Goal: Task Accomplishment & Management: Manage account settings

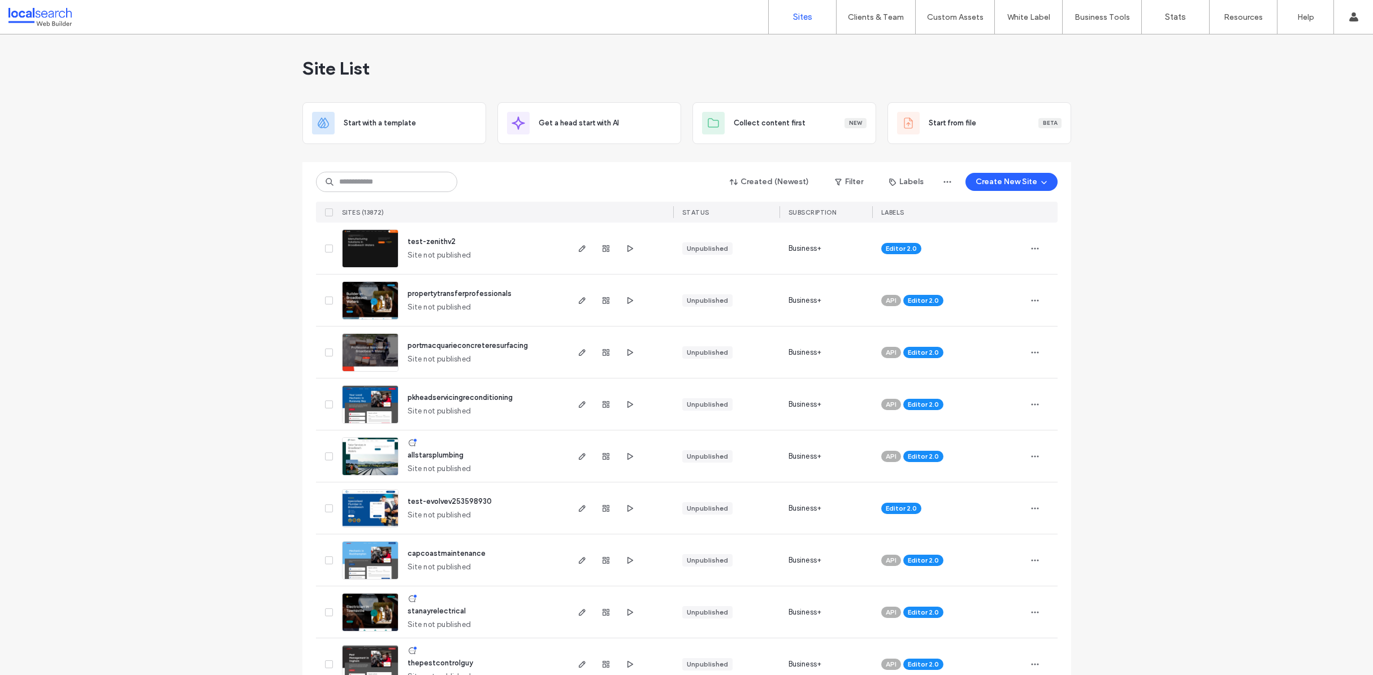
click at [774, 71] on div "Site List" at bounding box center [686, 68] width 769 height 68
click at [889, 45] on label "Client Management" at bounding box center [878, 46] width 66 height 8
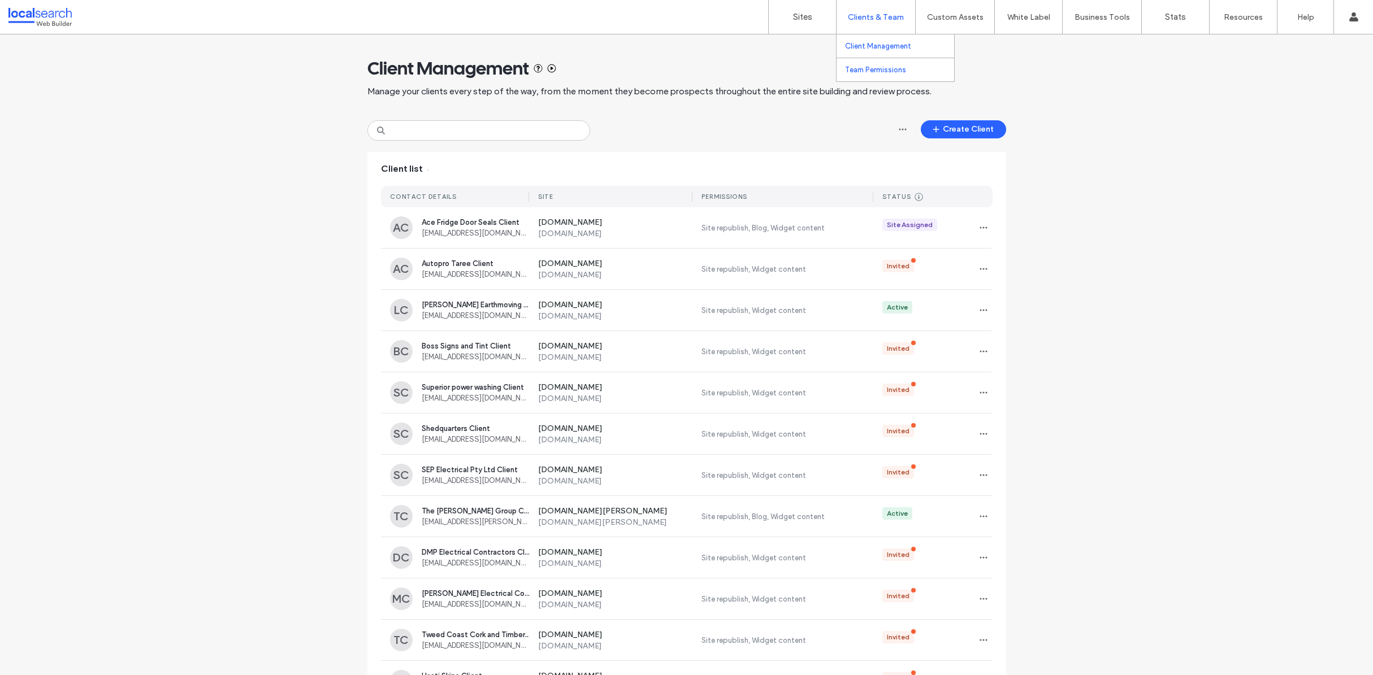
click at [876, 68] on label "Team Permissions" at bounding box center [875, 70] width 61 height 8
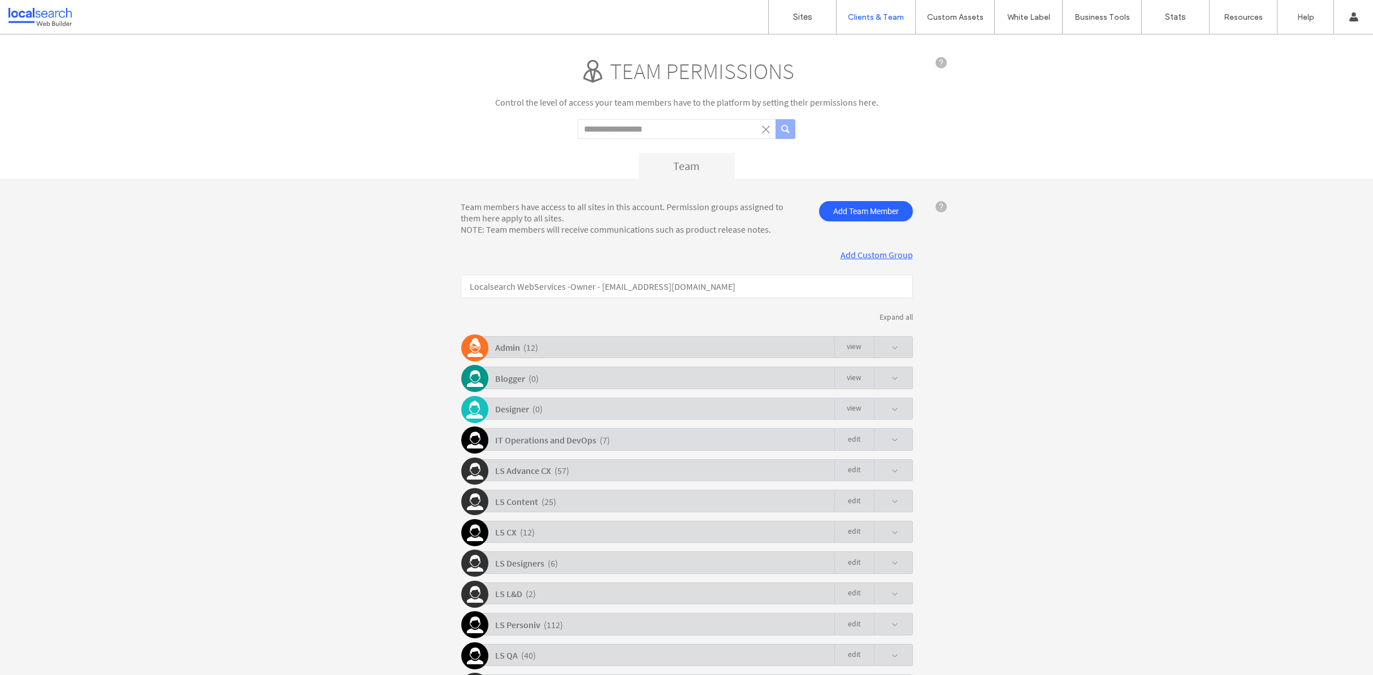
scroll to position [2, 0]
click at [682, 123] on input "Search term" at bounding box center [677, 127] width 198 height 20
type input "*****"
click at [775, 117] on button "submit" at bounding box center [785, 127] width 20 height 20
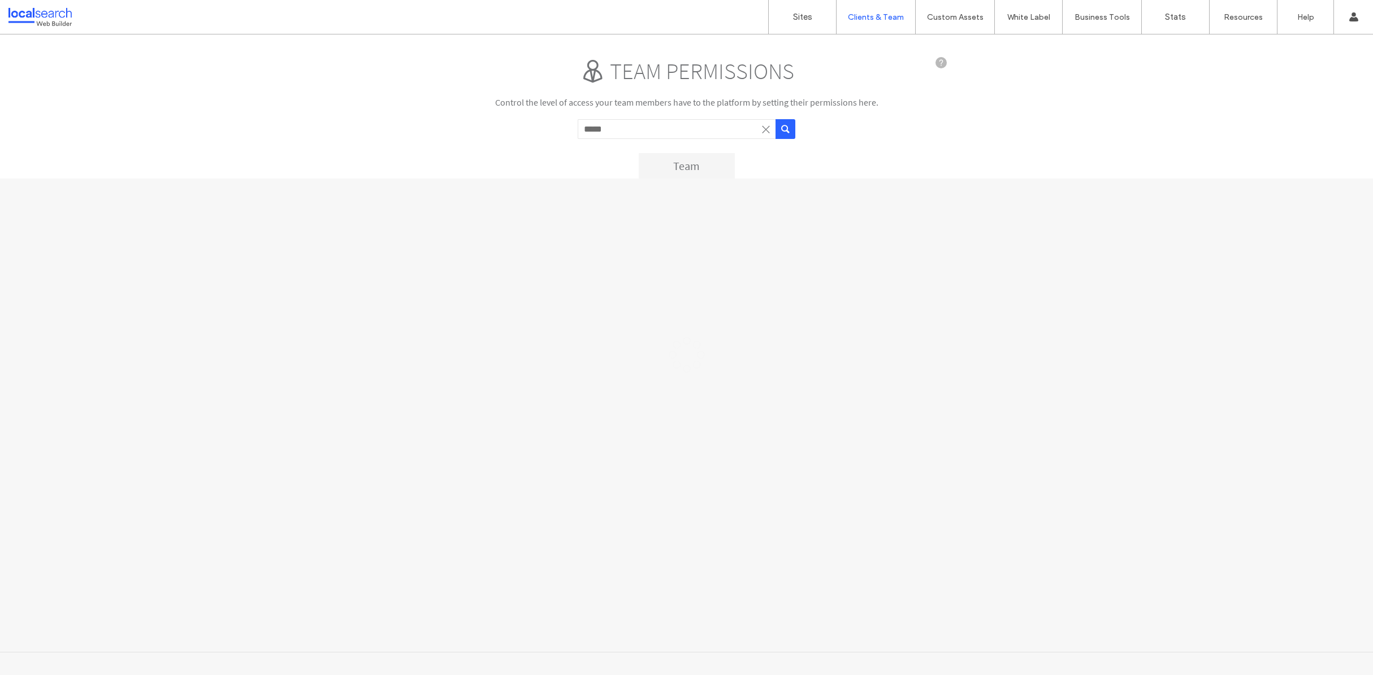
scroll to position [0, 0]
click at [876, 247] on span at bounding box center [874, 250] width 10 height 10
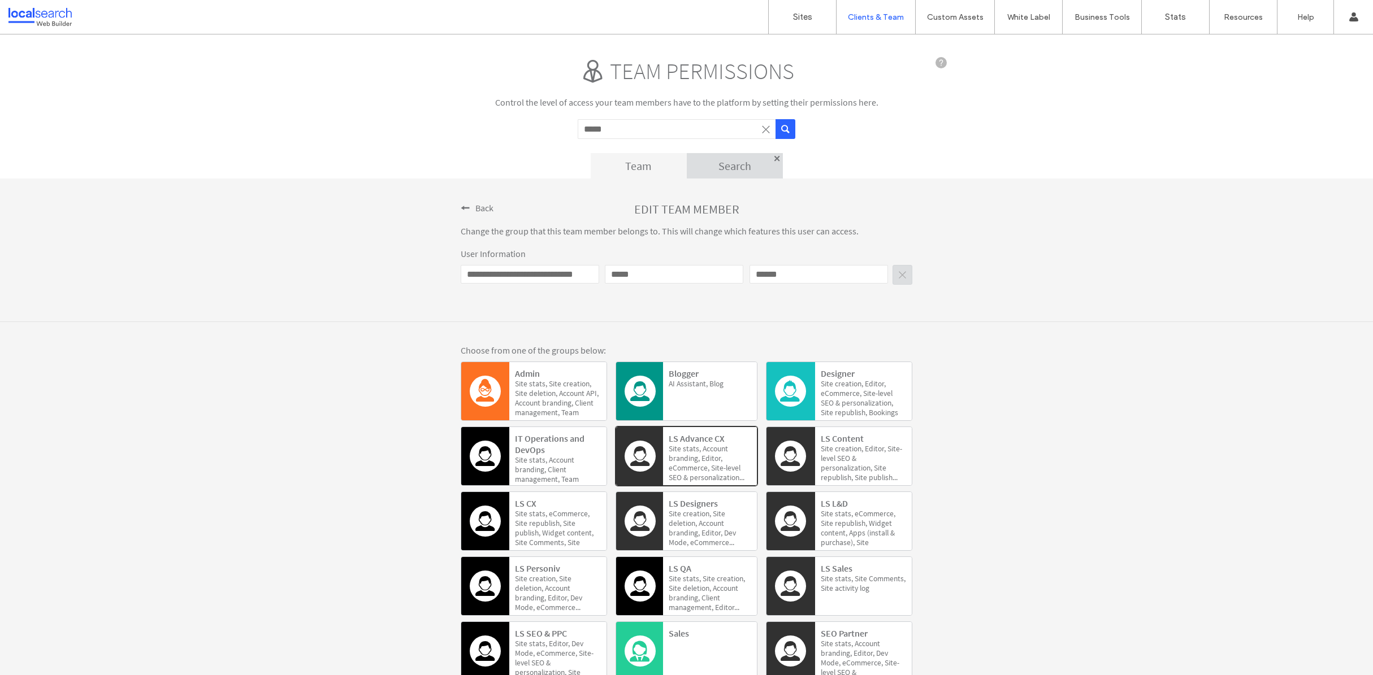
scroll to position [98, 0]
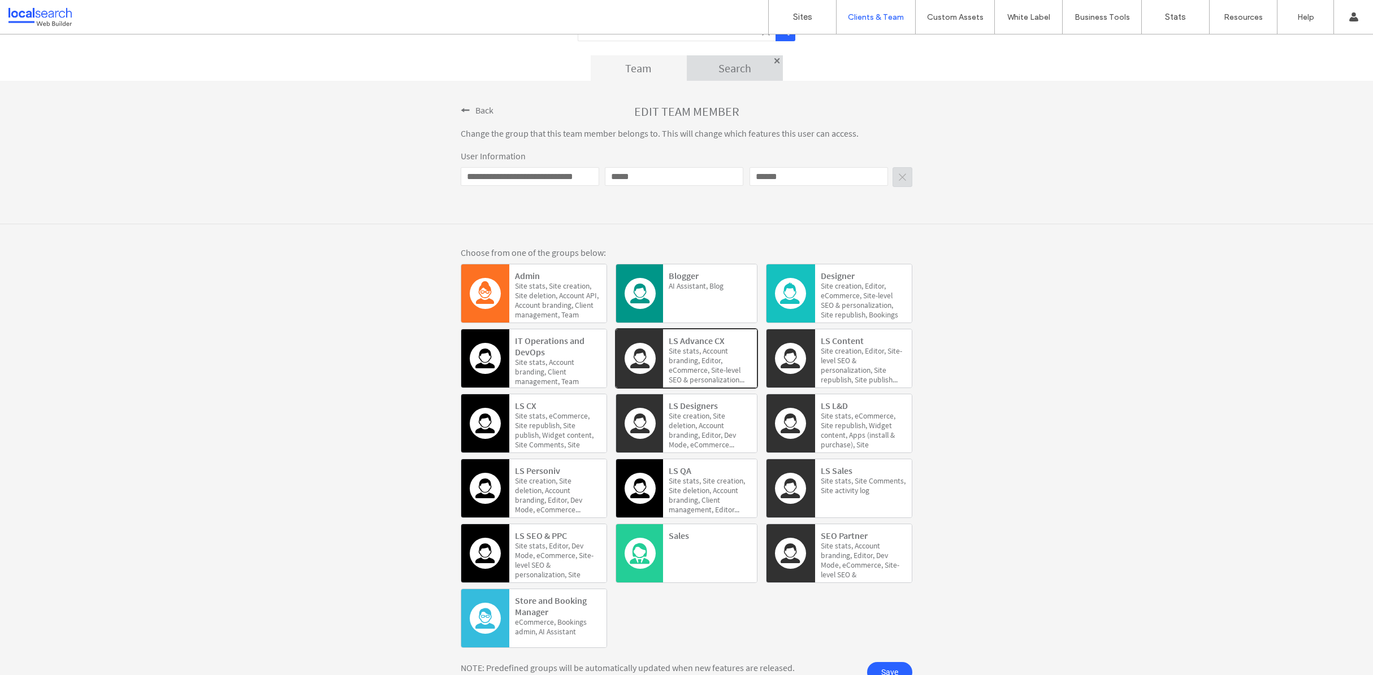
click at [535, 409] on div "LS CX Site stats, eCommerce, Site republish, Site publish, Widget content, Site…" at bounding box center [557, 425] width 85 height 51
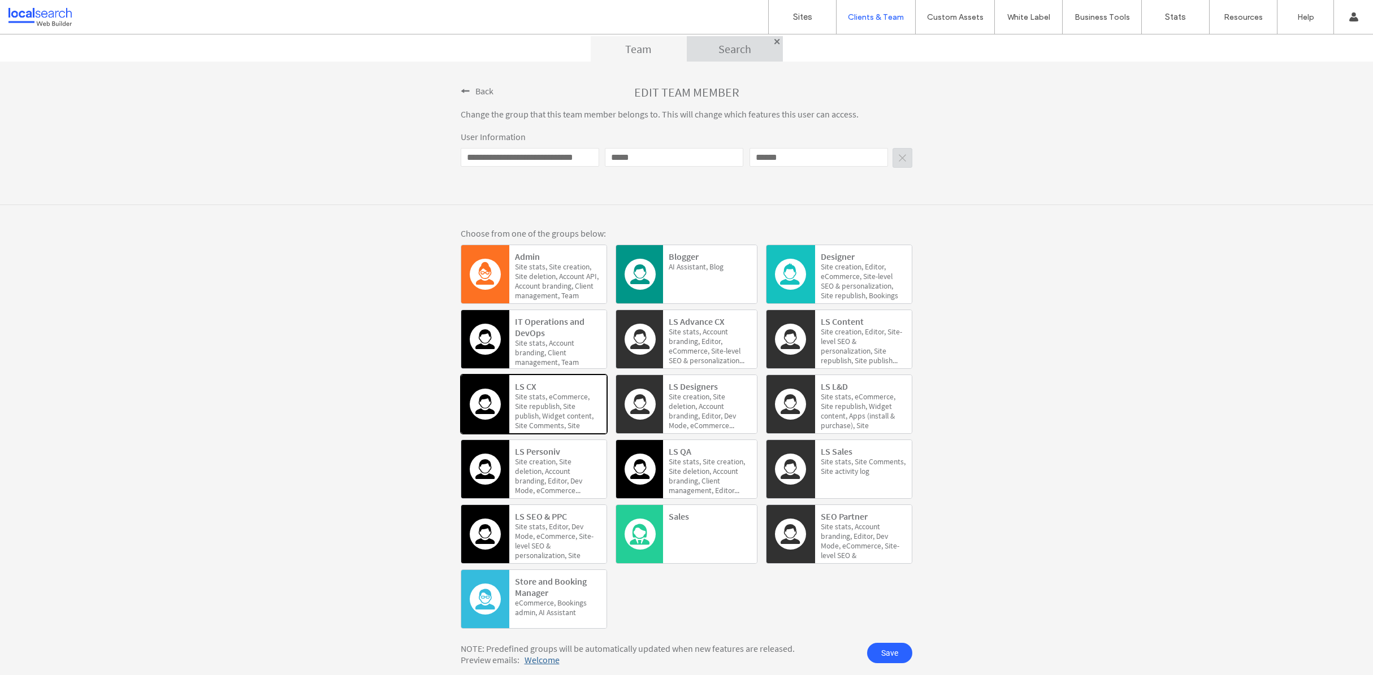
scroll to position [118, 0]
drag, startPoint x: 882, startPoint y: 652, endPoint x: 911, endPoint y: 649, distance: 29.0
click at [882, 652] on span "Save" at bounding box center [889, 653] width 45 height 20
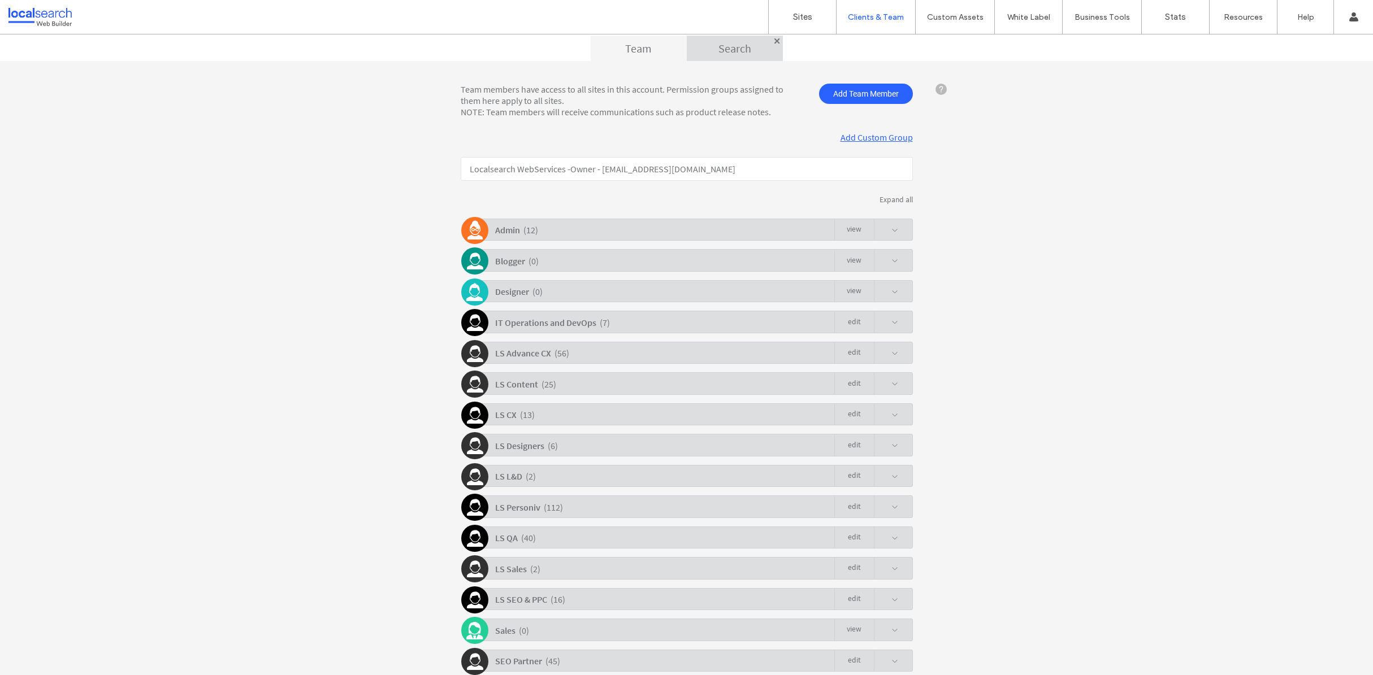
click at [891, 412] on span at bounding box center [894, 415] width 7 height 7
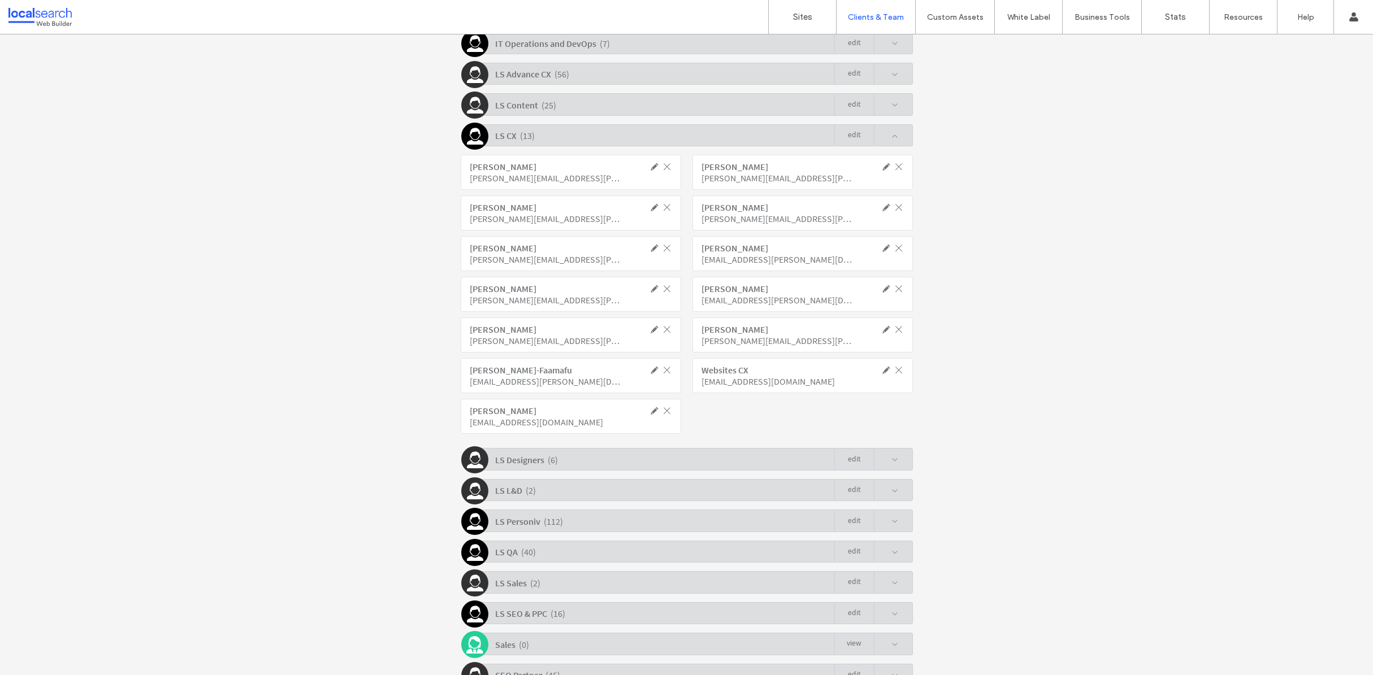
scroll to position [406, 0]
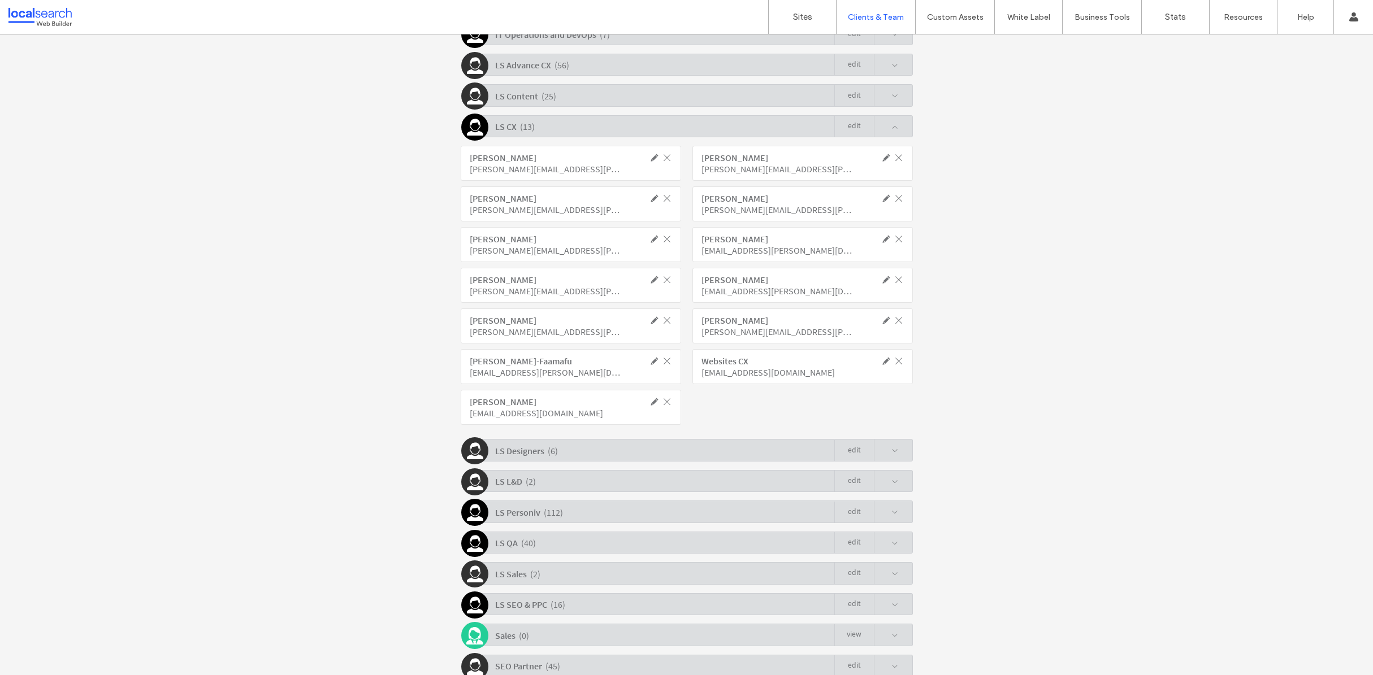
drag, startPoint x: 586, startPoint y: 359, endPoint x: 454, endPoint y: 358, distance: 132.2
click at [454, 358] on div "Team members have access to all sites in this account. Permission groups assign…" at bounding box center [686, 256] width 1373 height 966
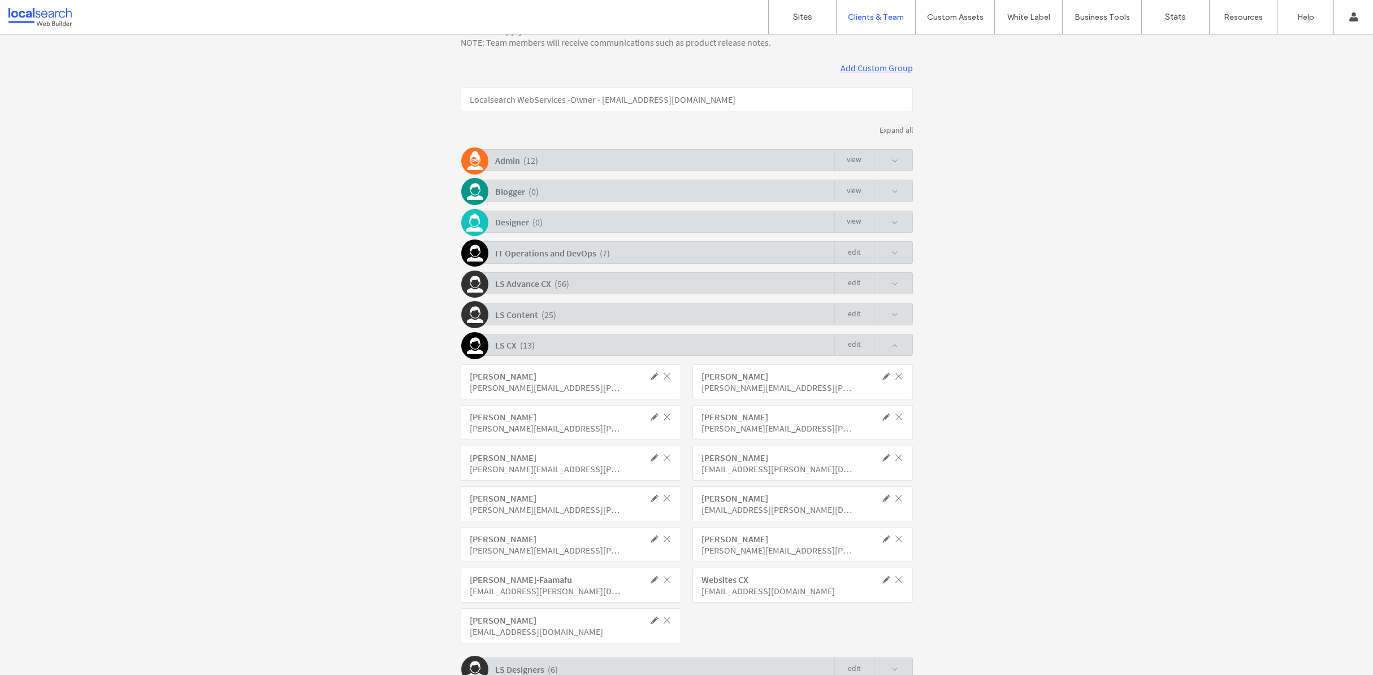
click at [891, 342] on span at bounding box center [894, 345] width 7 height 7
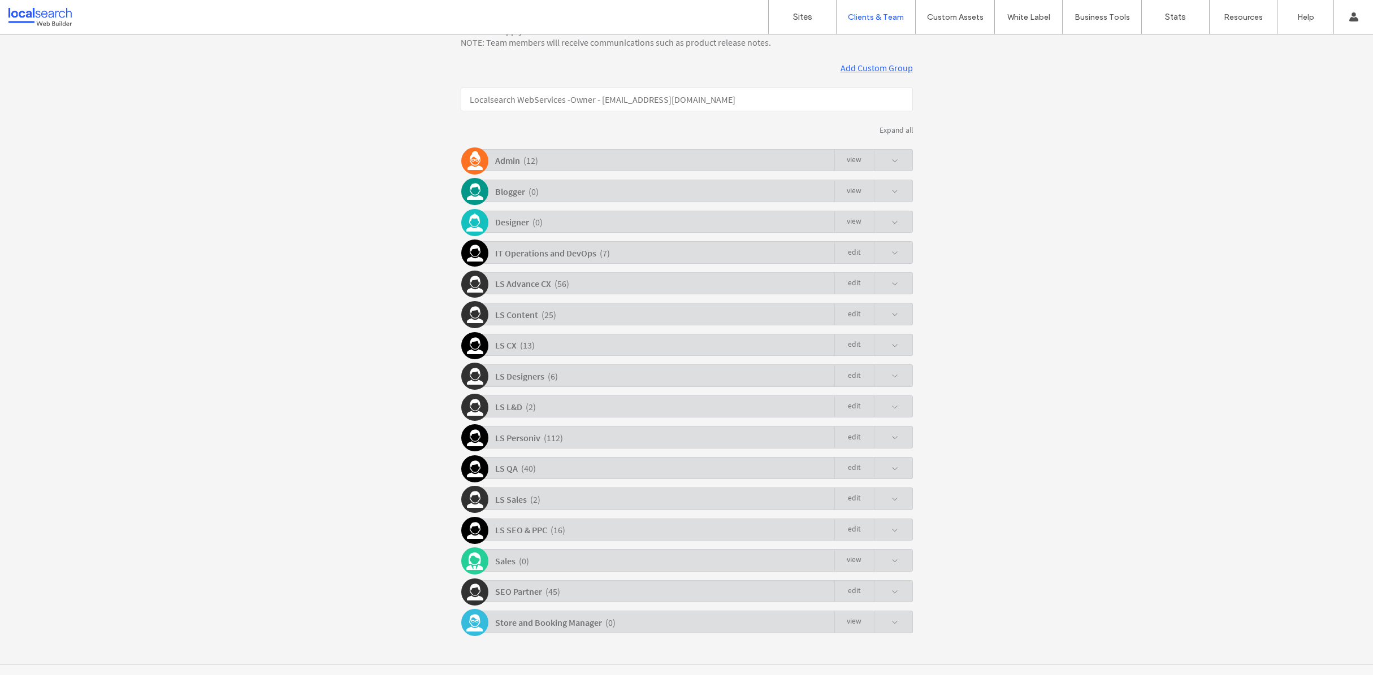
click at [1003, 374] on div "Team members have access to all sites in this account. Permission groups assign…" at bounding box center [686, 328] width 1373 height 673
click at [793, 14] on label "Sites" at bounding box center [802, 17] width 19 height 10
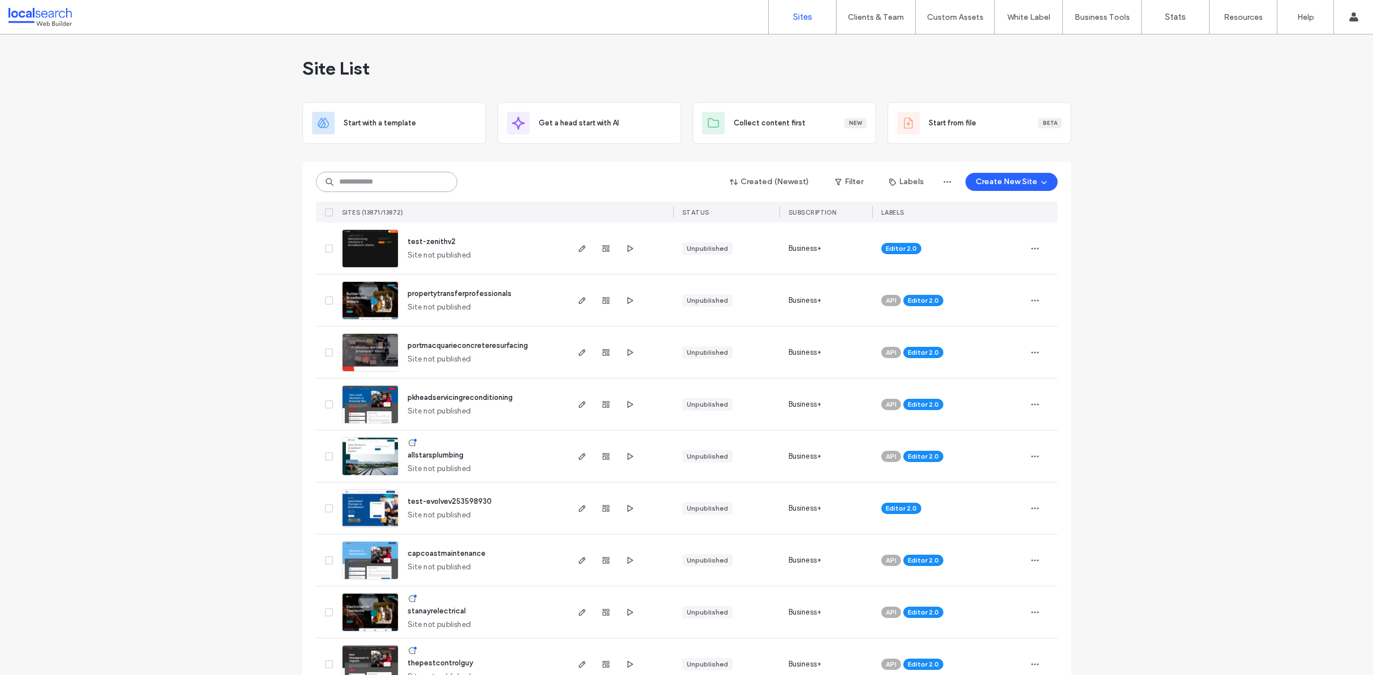
click at [393, 186] on input at bounding box center [386, 182] width 141 height 20
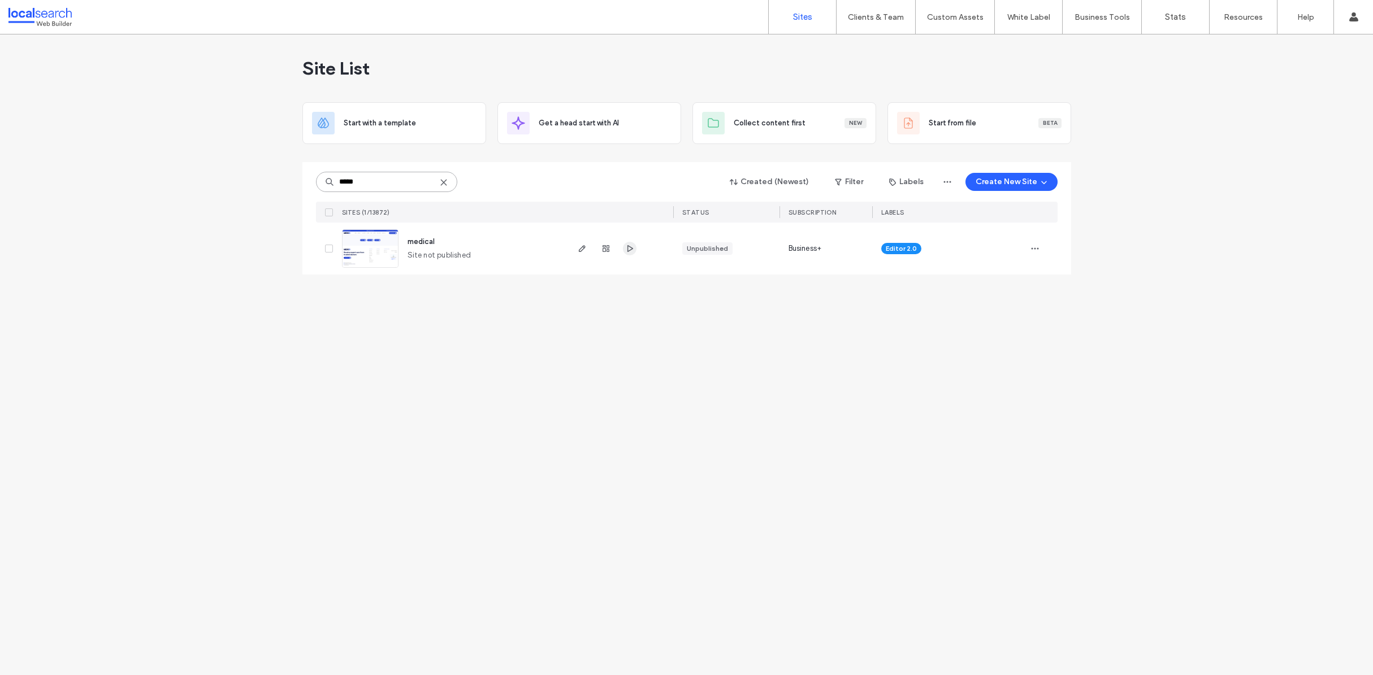
type input "*****"
click at [632, 250] on icon "button" at bounding box center [629, 248] width 9 height 9
